Goal: Task Accomplishment & Management: Use online tool/utility

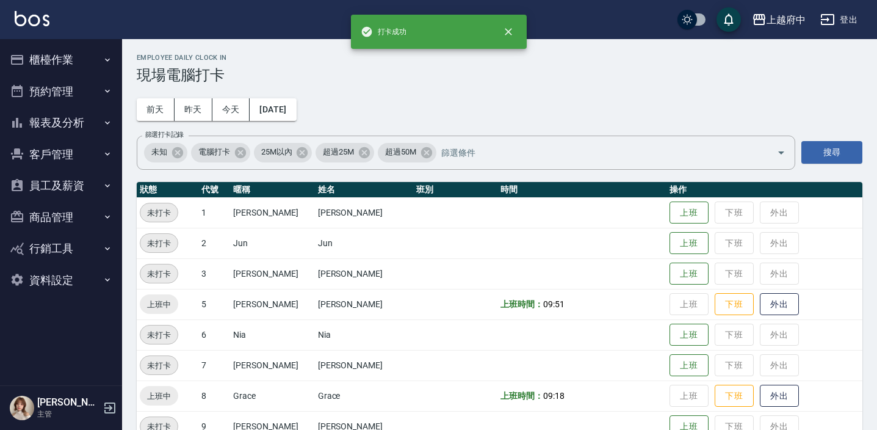
scroll to position [29, 0]
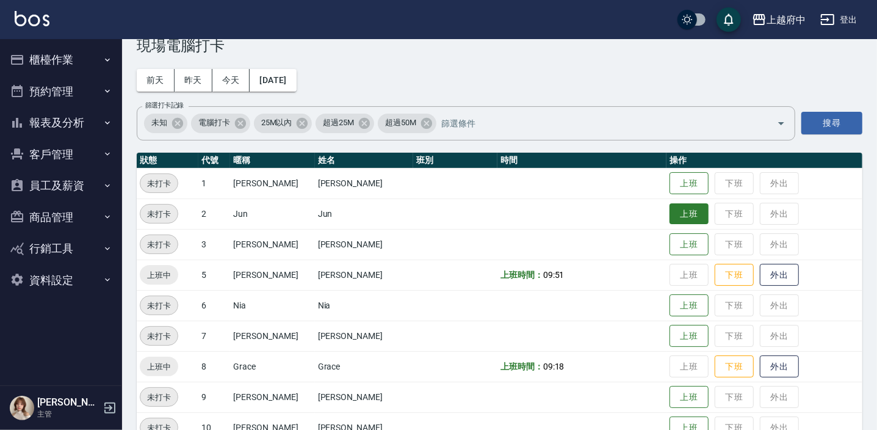
click at [675, 222] on button "上班" at bounding box center [689, 213] width 39 height 21
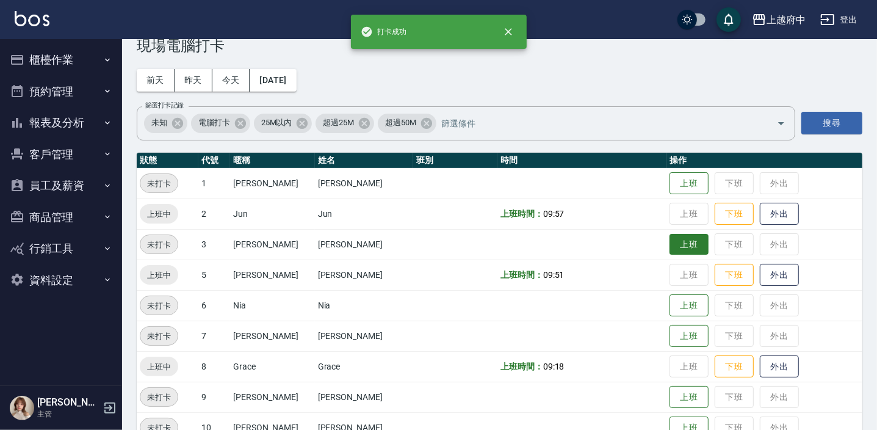
click at [680, 238] on button "上班" at bounding box center [689, 244] width 39 height 21
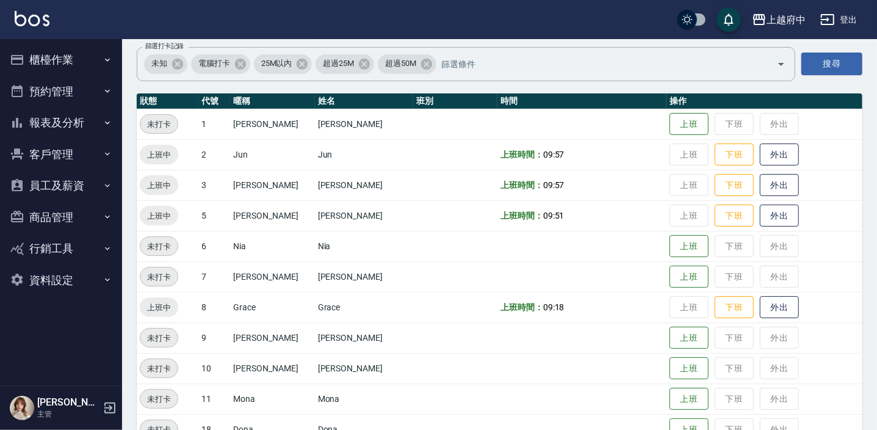
scroll to position [140, 0]
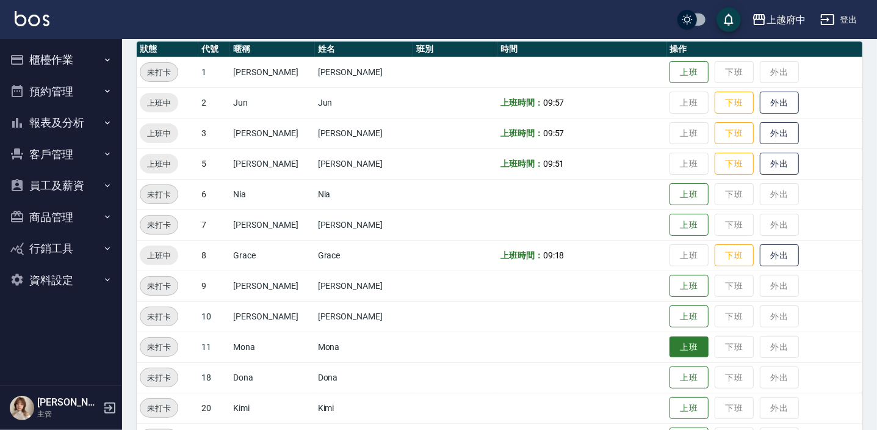
click at [678, 347] on button "上班" at bounding box center [689, 346] width 39 height 21
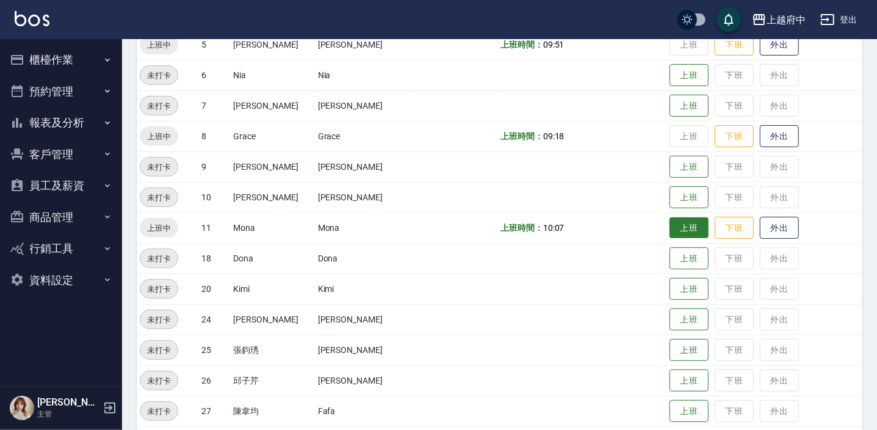
scroll to position [324, 0]
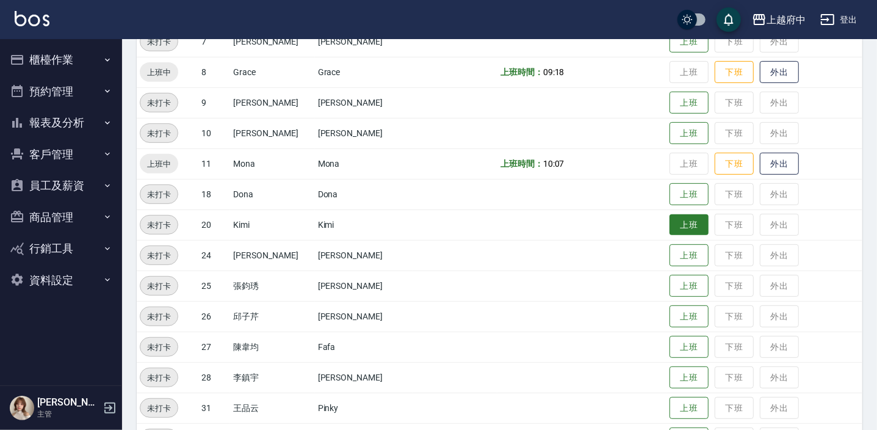
click at [678, 226] on button "上班" at bounding box center [689, 224] width 39 height 21
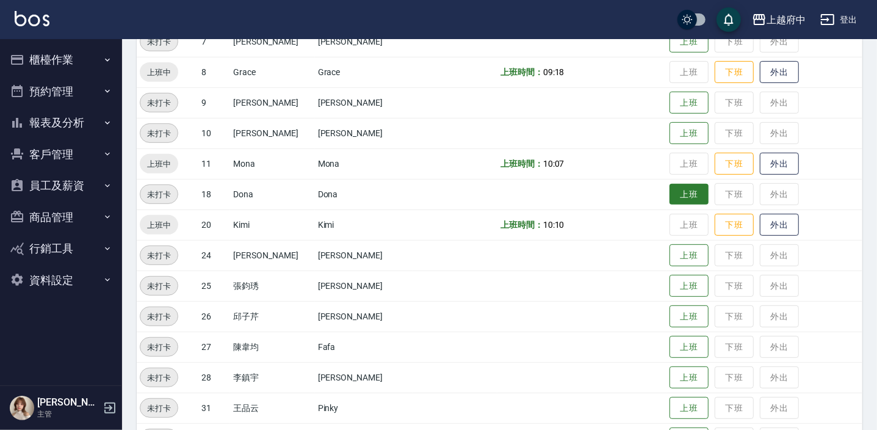
click at [670, 201] on button "上班" at bounding box center [689, 194] width 39 height 21
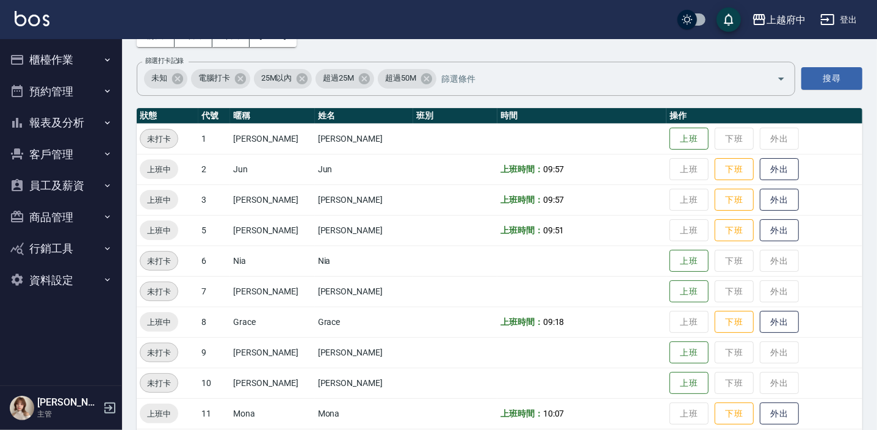
scroll to position [46, 0]
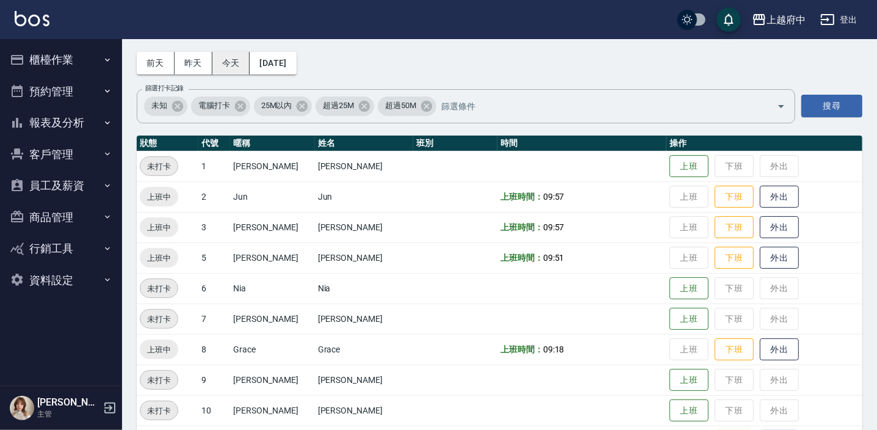
click at [238, 54] on button "今天" at bounding box center [231, 63] width 38 height 23
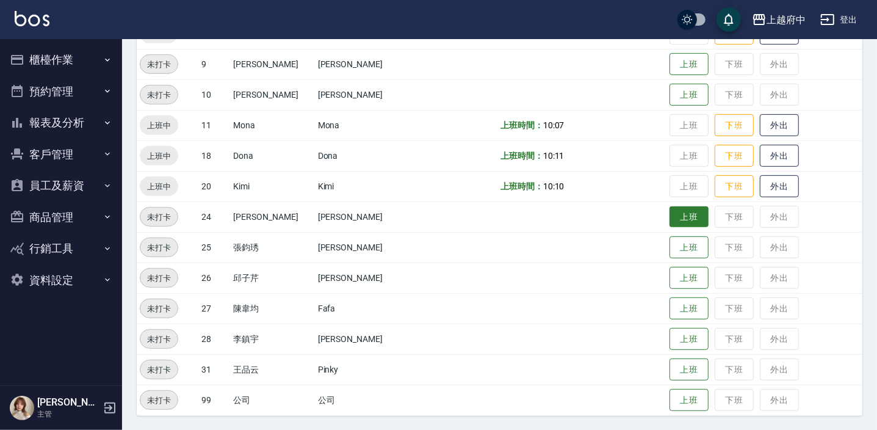
click at [670, 211] on button "上班" at bounding box center [689, 216] width 39 height 21
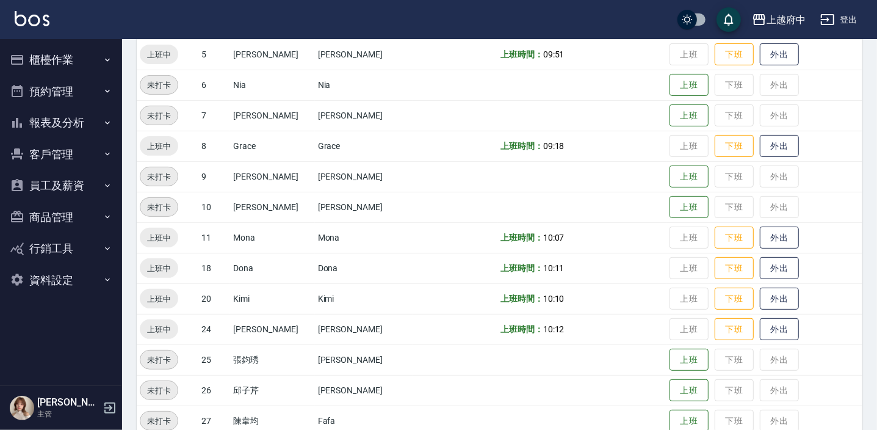
scroll to position [240, 0]
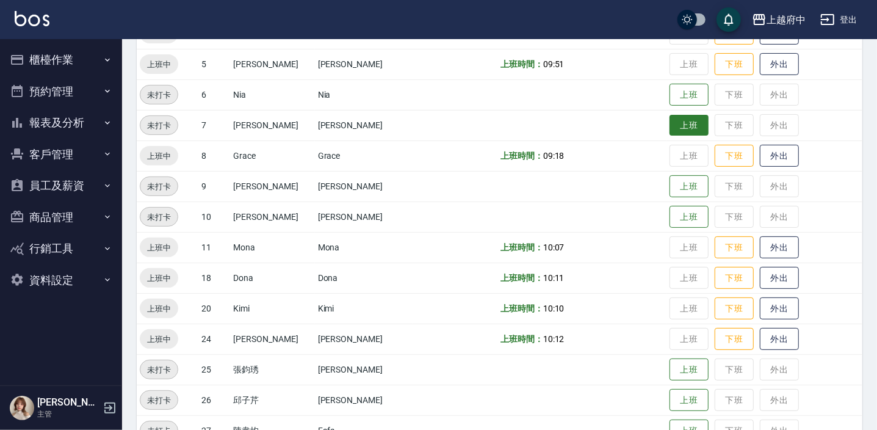
click at [678, 122] on button "上班" at bounding box center [689, 125] width 39 height 21
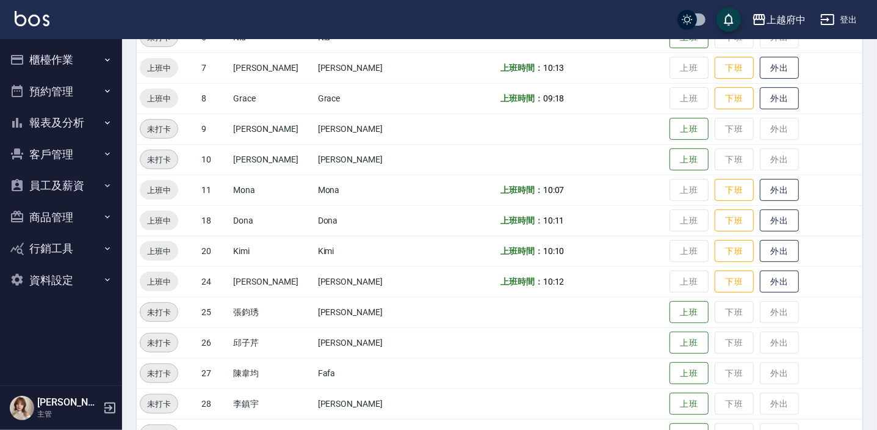
scroll to position [362, 0]
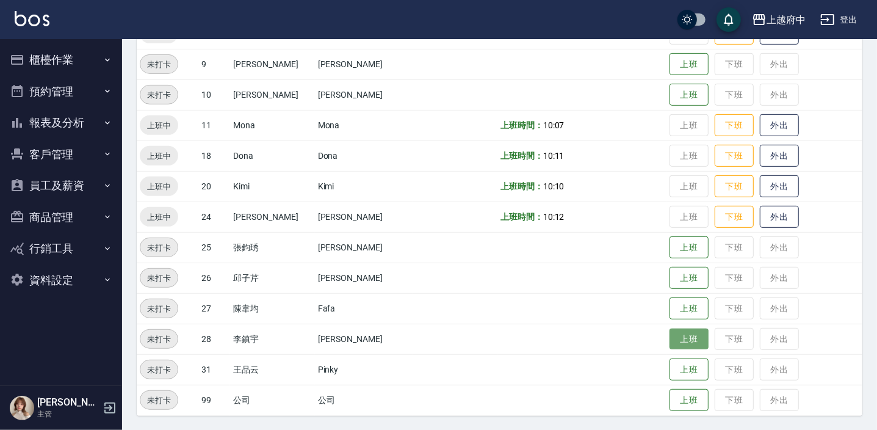
click at [670, 334] on button "上班" at bounding box center [689, 338] width 39 height 21
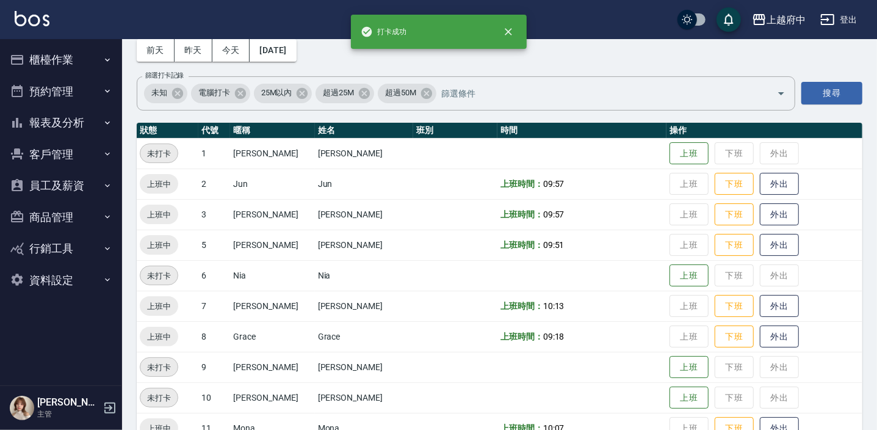
scroll to position [0, 0]
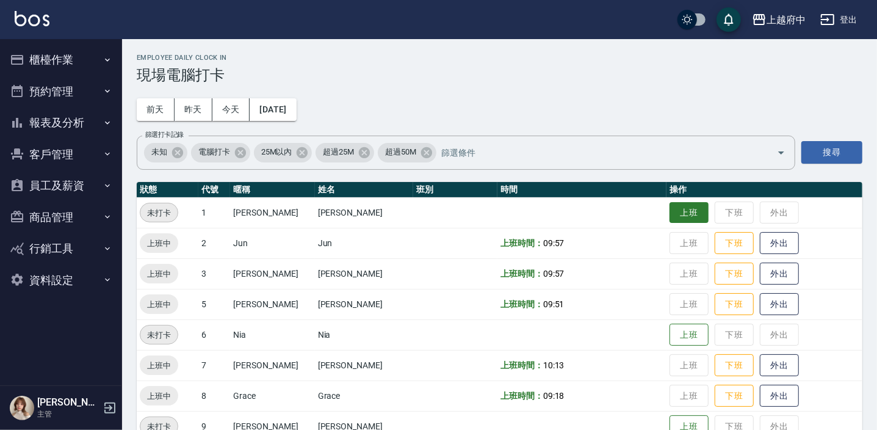
click at [671, 213] on button "上班" at bounding box center [689, 212] width 39 height 21
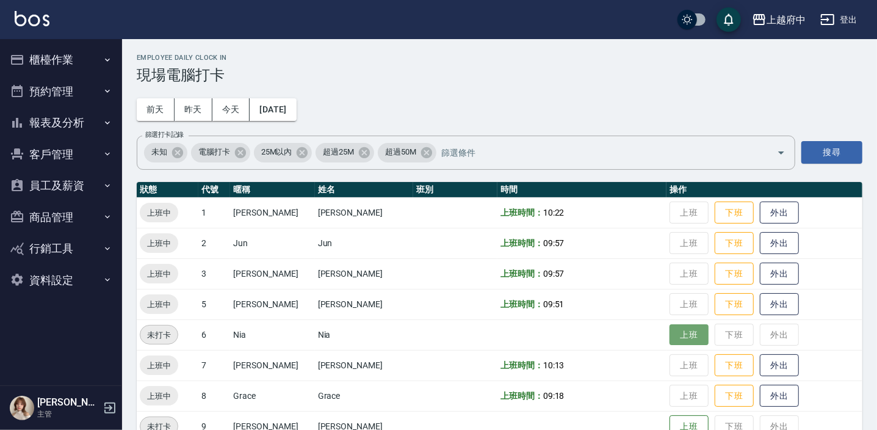
click at [674, 333] on button "上班" at bounding box center [689, 334] width 39 height 21
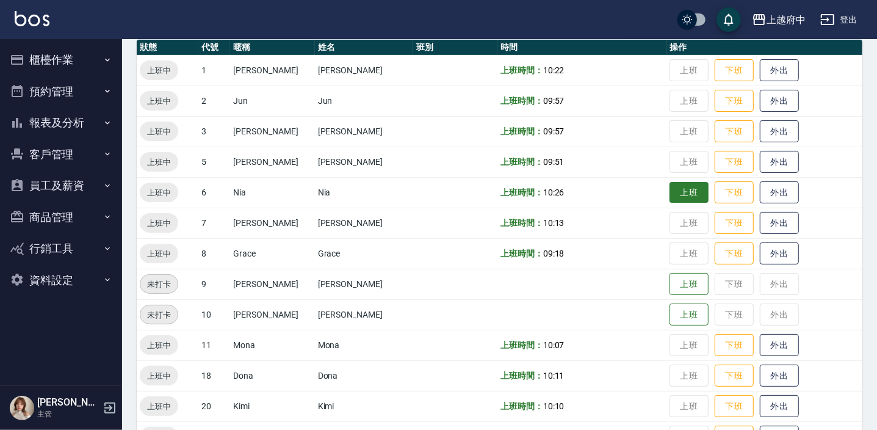
scroll to position [159, 0]
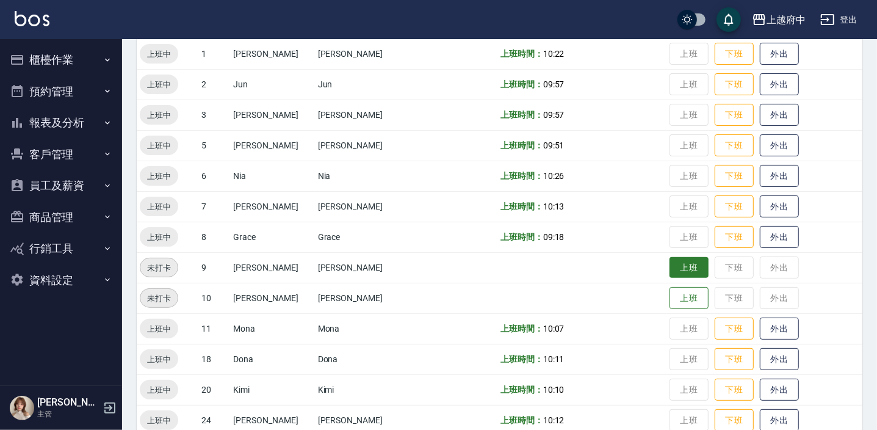
click at [690, 264] on button "上班" at bounding box center [689, 267] width 39 height 21
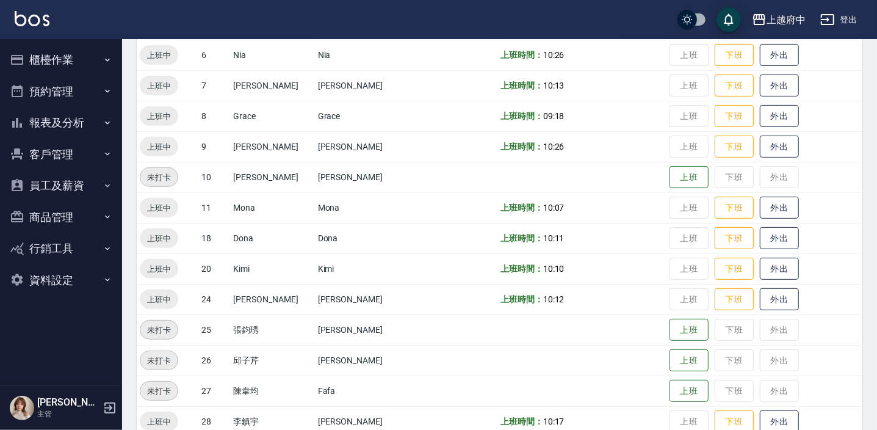
scroll to position [362, 0]
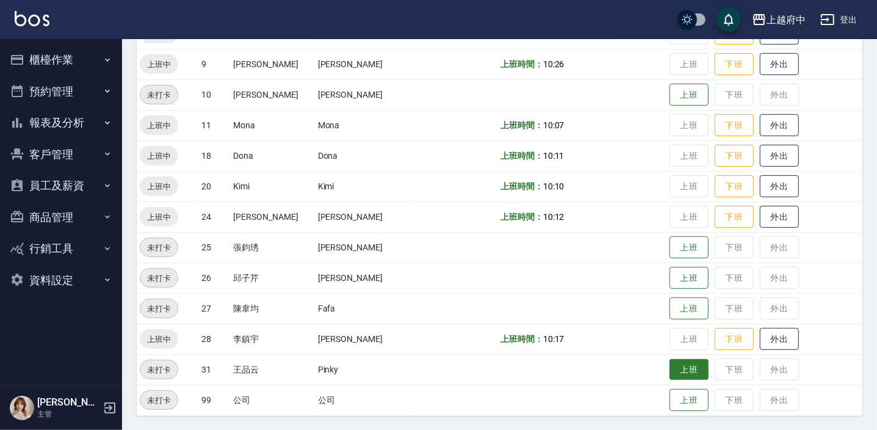
click at [678, 369] on button "上班" at bounding box center [689, 369] width 39 height 21
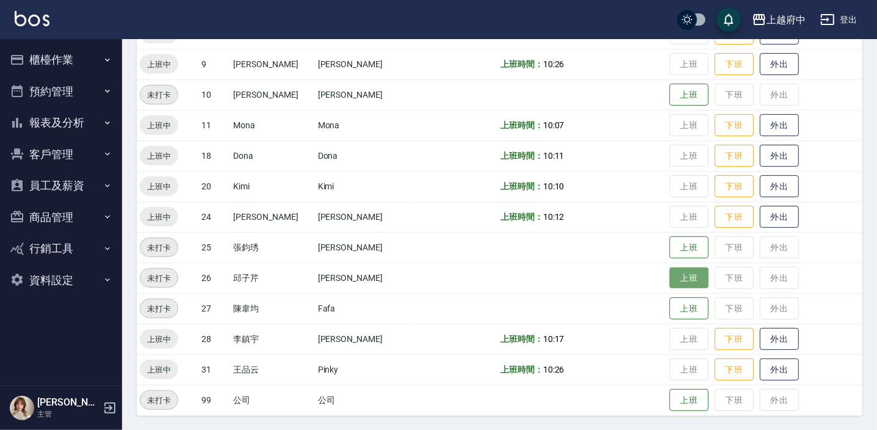
click at [680, 284] on button "上班" at bounding box center [689, 277] width 39 height 21
